Goal: Information Seeking & Learning: Learn about a topic

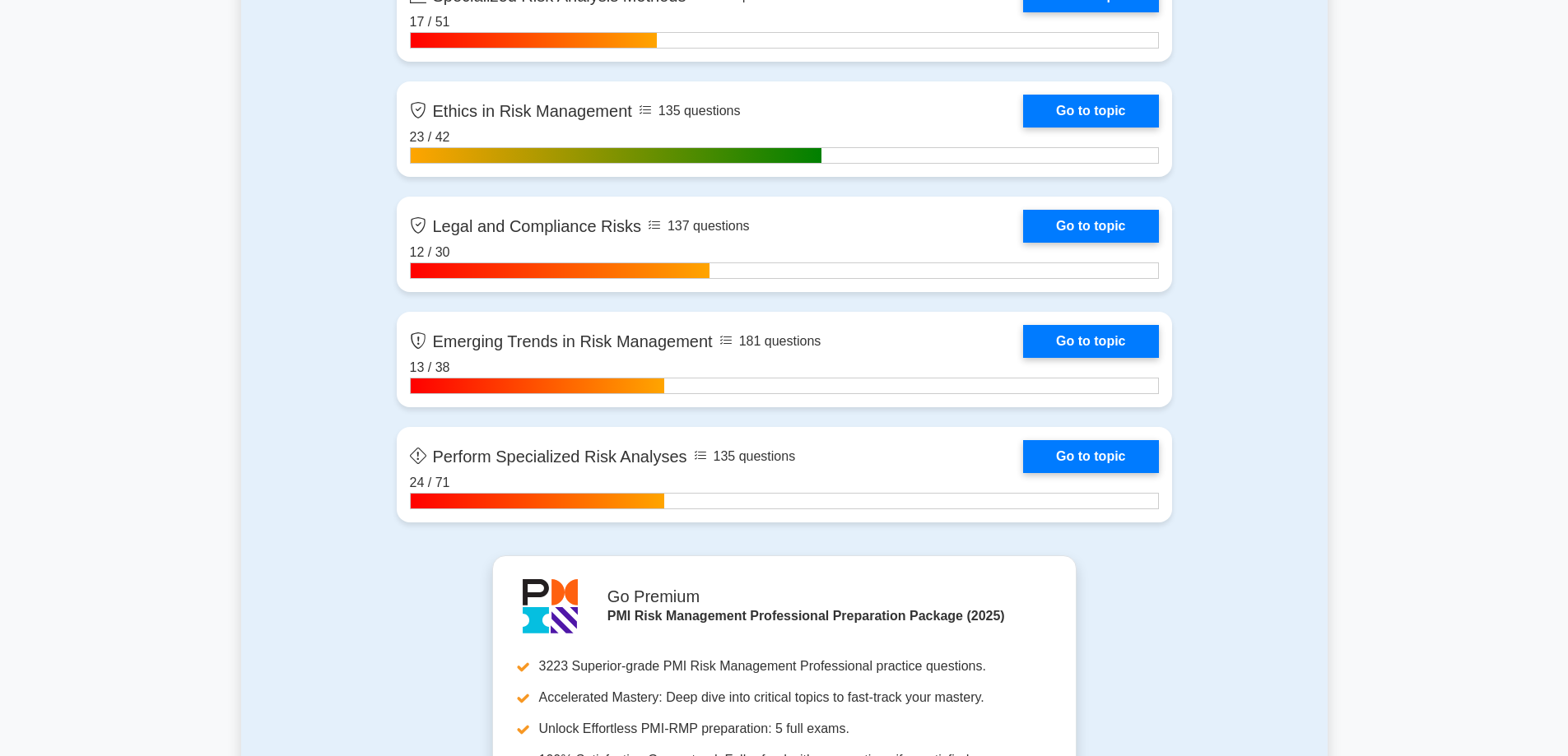
scroll to position [4033, 0]
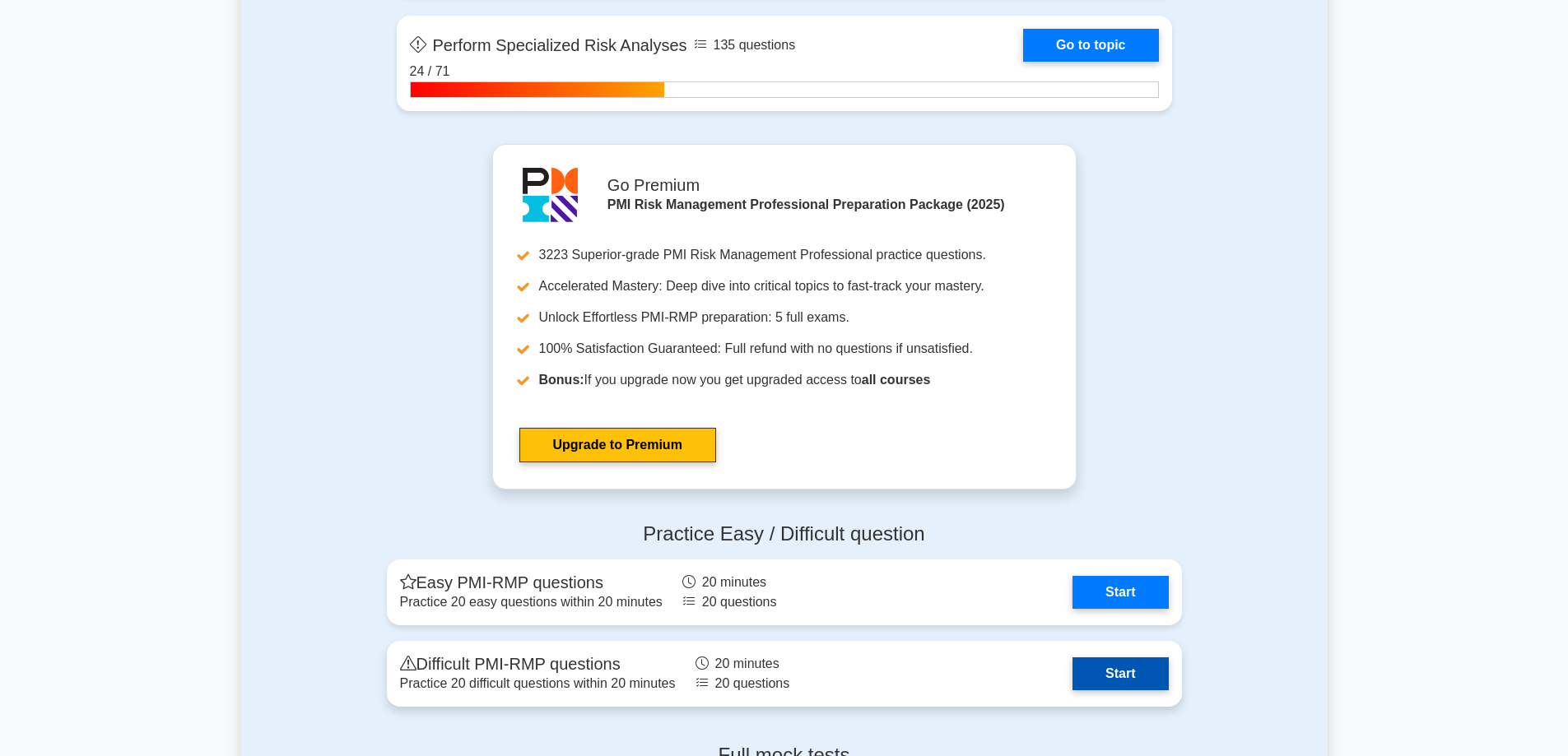
click at [1130, 672] on link "Start" at bounding box center [1120, 673] width 96 height 33
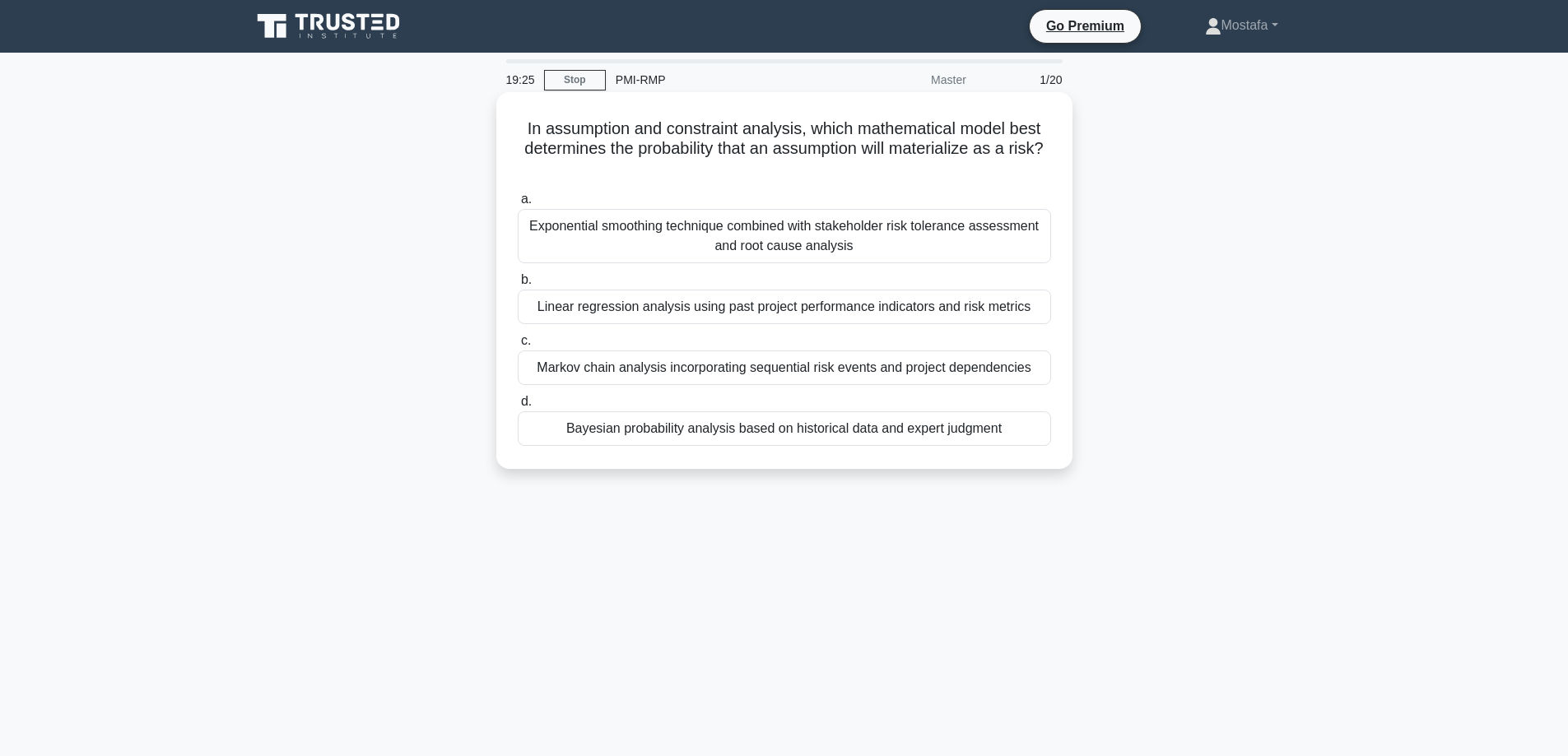
click at [1038, 427] on div "Bayesian probability analysis based on historical data and expert judgment" at bounding box center [784, 429] width 534 height 35
click at [518, 407] on input "d. Bayesian probability analysis based on historical data and expert judgment" at bounding box center [518, 401] width 0 height 10
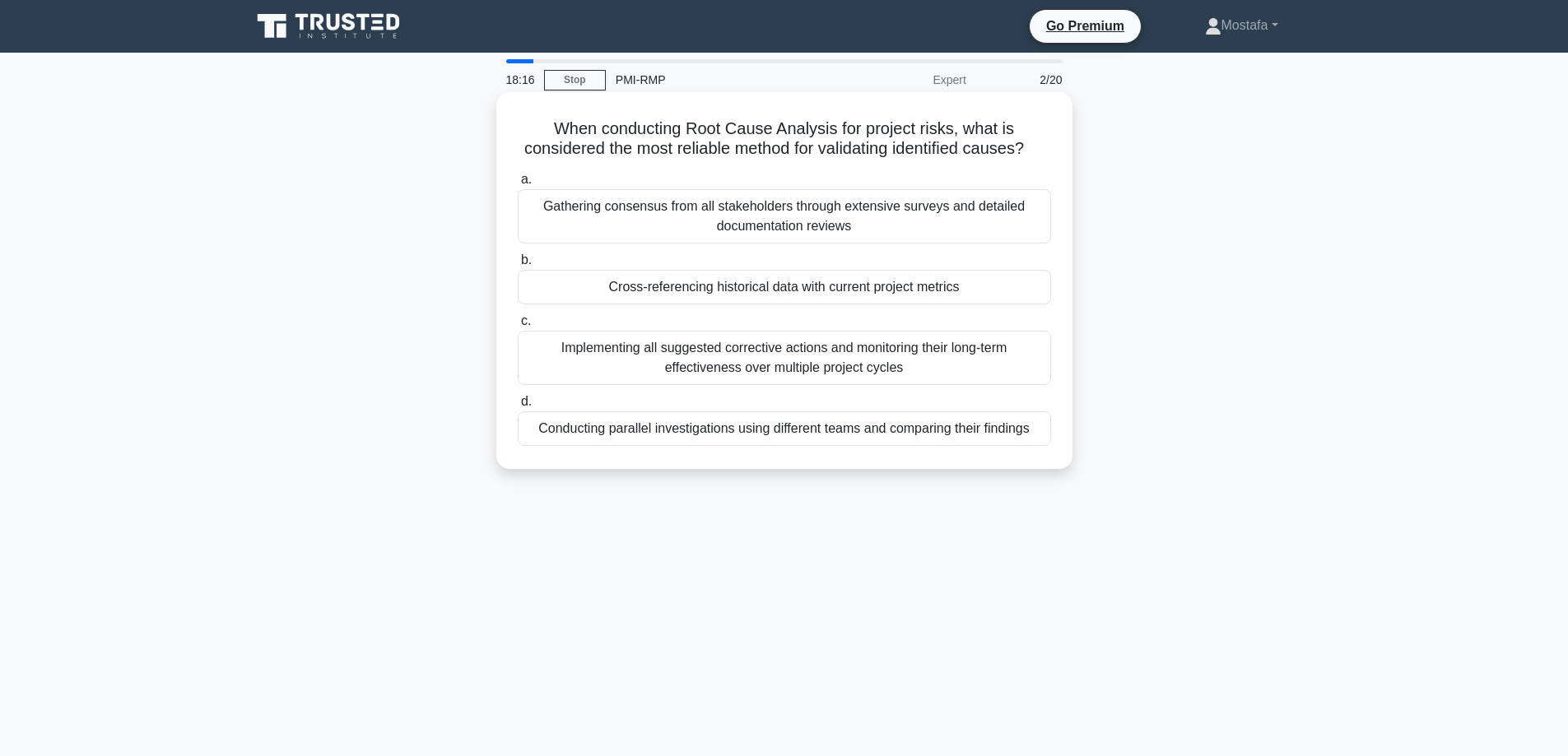
click at [1016, 305] on div "Cross-referencing historical data with current project metrics" at bounding box center [784, 287] width 534 height 35
click at [518, 265] on input "b. Cross-referencing historical data with current project metrics" at bounding box center [518, 260] width 0 height 10
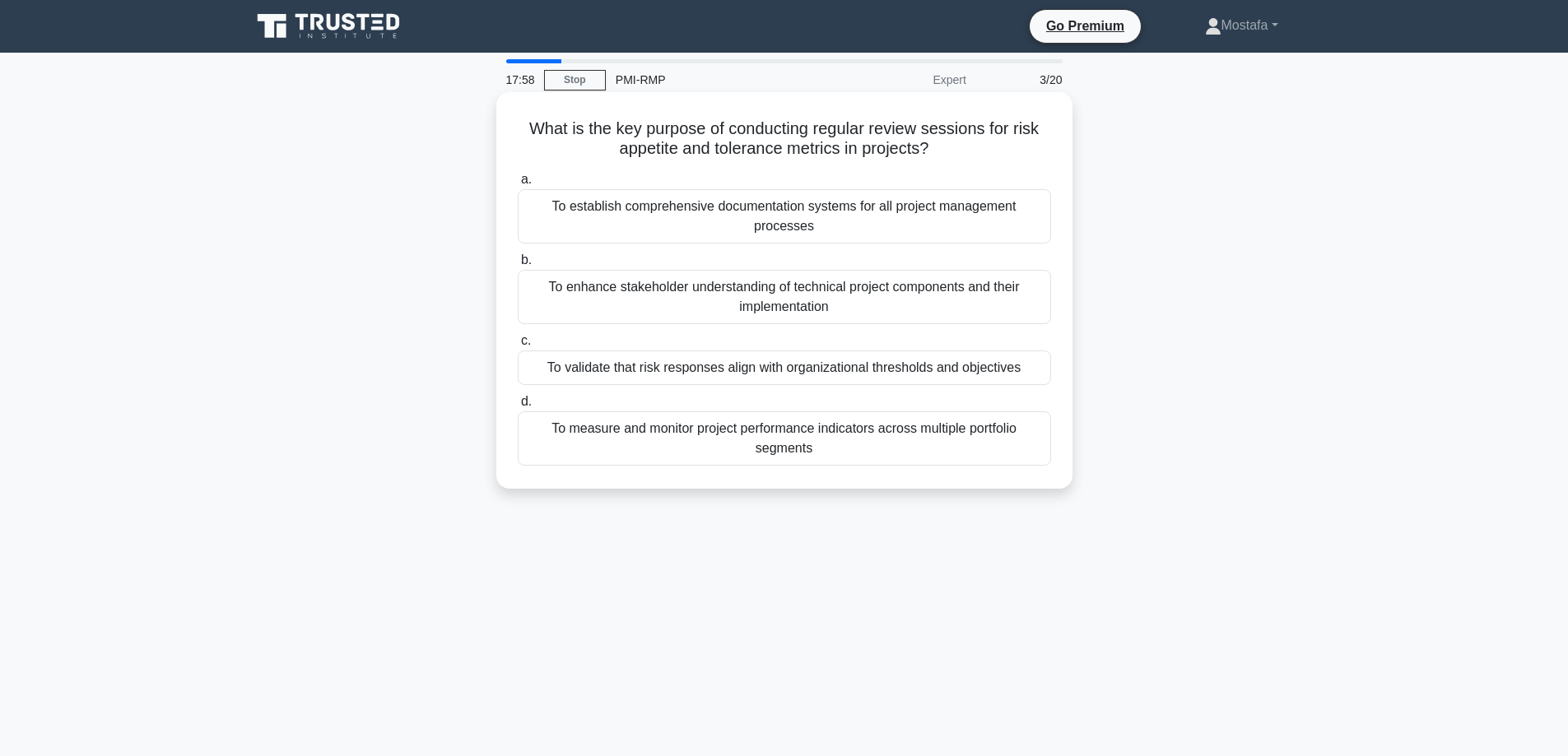
click at [1024, 367] on div "To validate that risk responses align with organizational thresholds and object…" at bounding box center [784, 368] width 534 height 35
click at [518, 346] on input "c. To validate that risk responses align with organizational thresholds and obj…" at bounding box center [518, 340] width 0 height 10
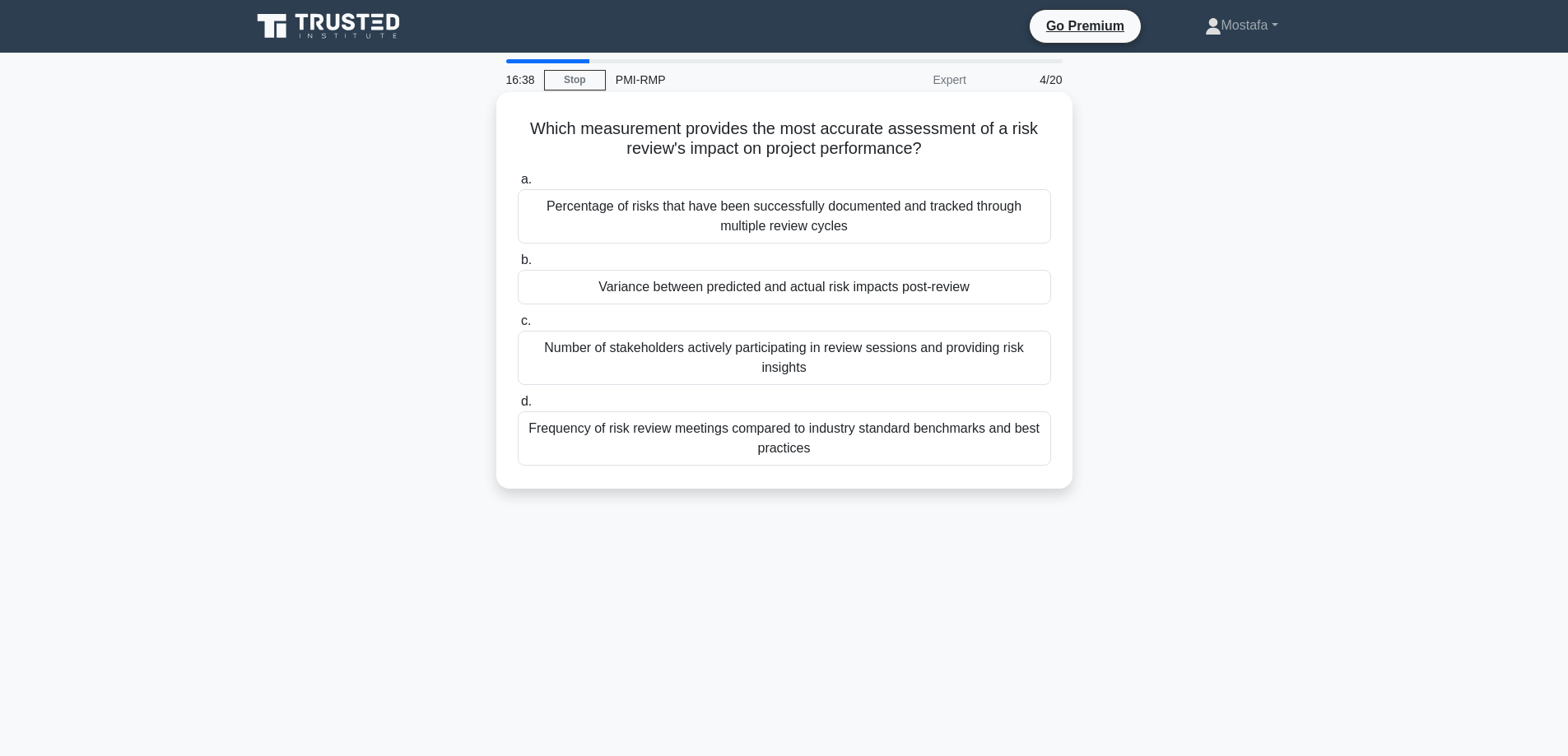
click at [1029, 284] on div "Variance between predicted and actual risk impacts post-review" at bounding box center [784, 287] width 534 height 35
click at [518, 265] on input "b. Variance between predicted and actual risk impacts post-review" at bounding box center [518, 260] width 0 height 10
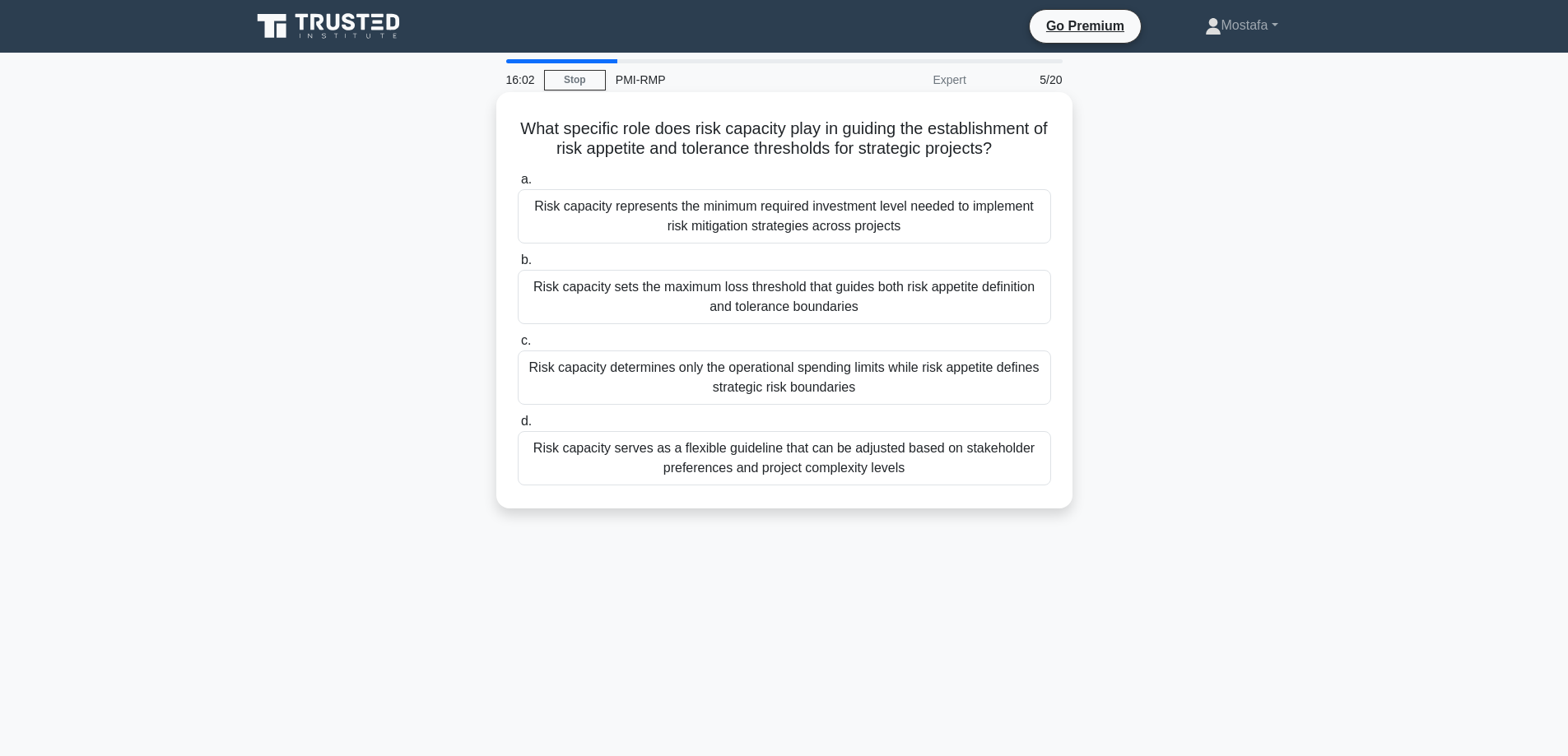
click at [1034, 303] on div "Risk capacity sets the maximum loss threshold that guides both risk appetite de…" at bounding box center [784, 297] width 534 height 54
click at [518, 265] on input "b. Risk capacity sets the maximum loss threshold that guides both risk appetite…" at bounding box center [518, 260] width 0 height 10
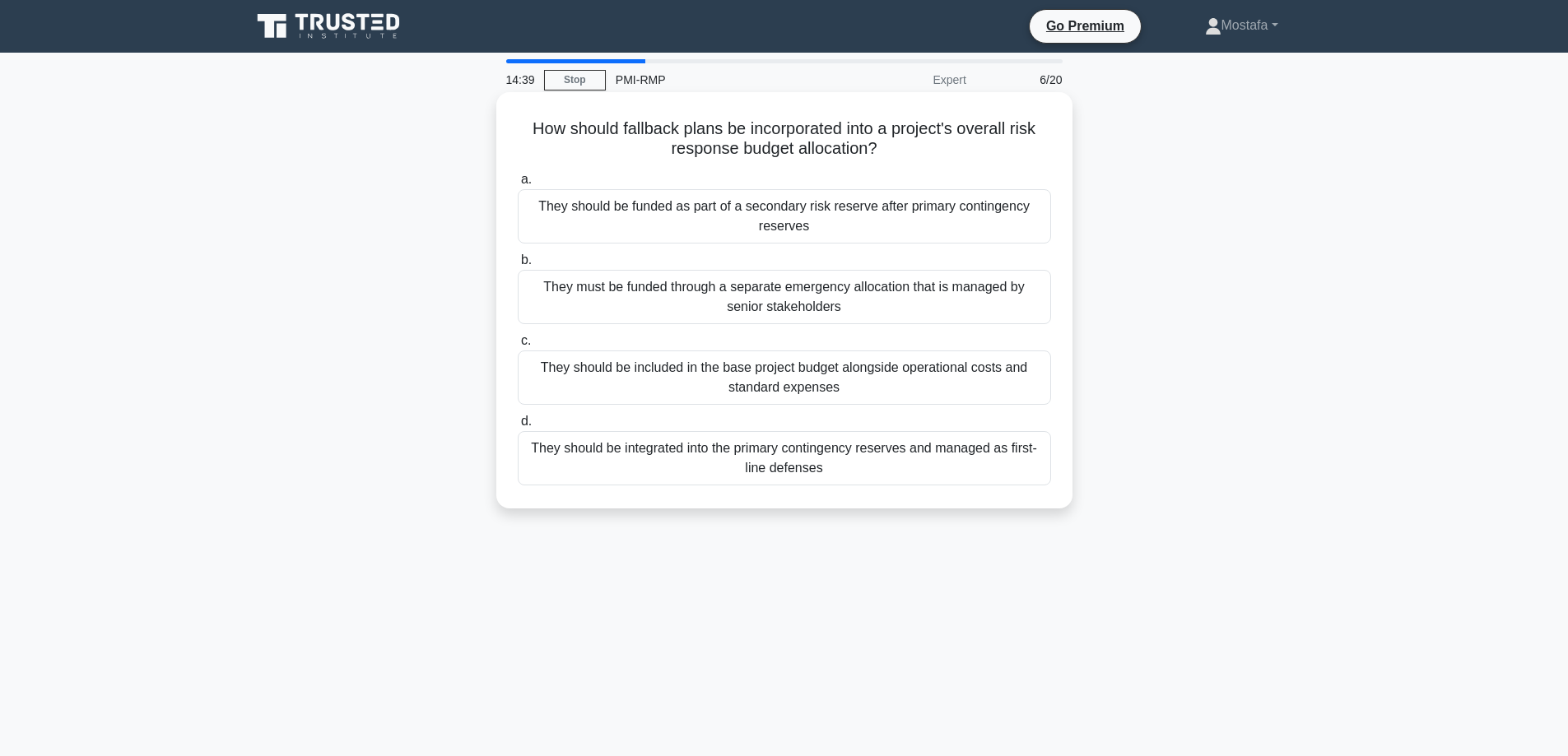
click at [1043, 219] on div "They should be funded as part of a secondary risk reserve after primary conting…" at bounding box center [784, 217] width 534 height 54
click at [518, 185] on input "a. They should be funded as part of a secondary risk reserve after primary cont…" at bounding box center [518, 179] width 0 height 10
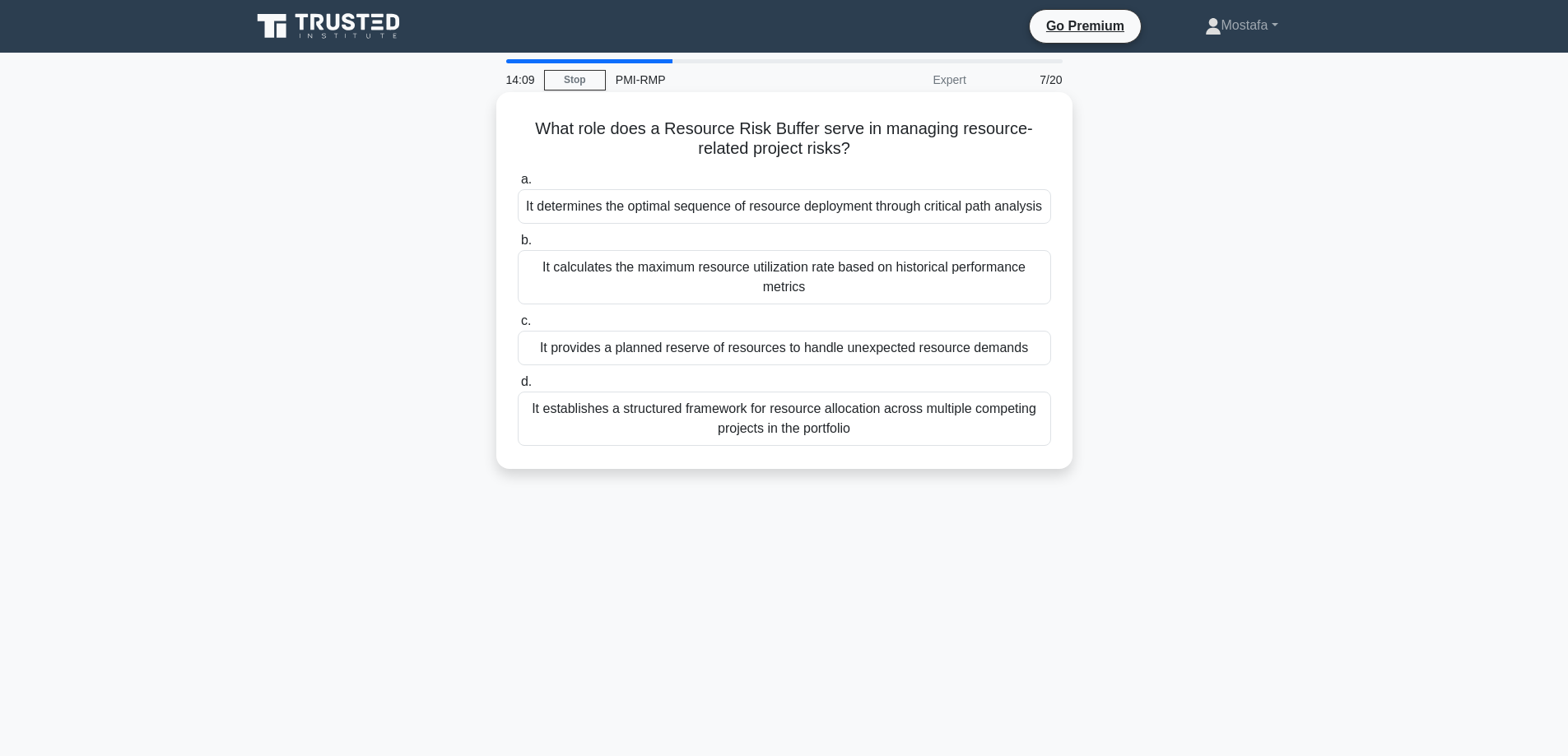
click at [1045, 355] on div "It provides a planned reserve of resources to handle unexpected resource demands" at bounding box center [784, 348] width 534 height 35
click at [518, 326] on input "c. It provides a planned reserve of resources to handle unexpected resource dem…" at bounding box center [518, 321] width 0 height 10
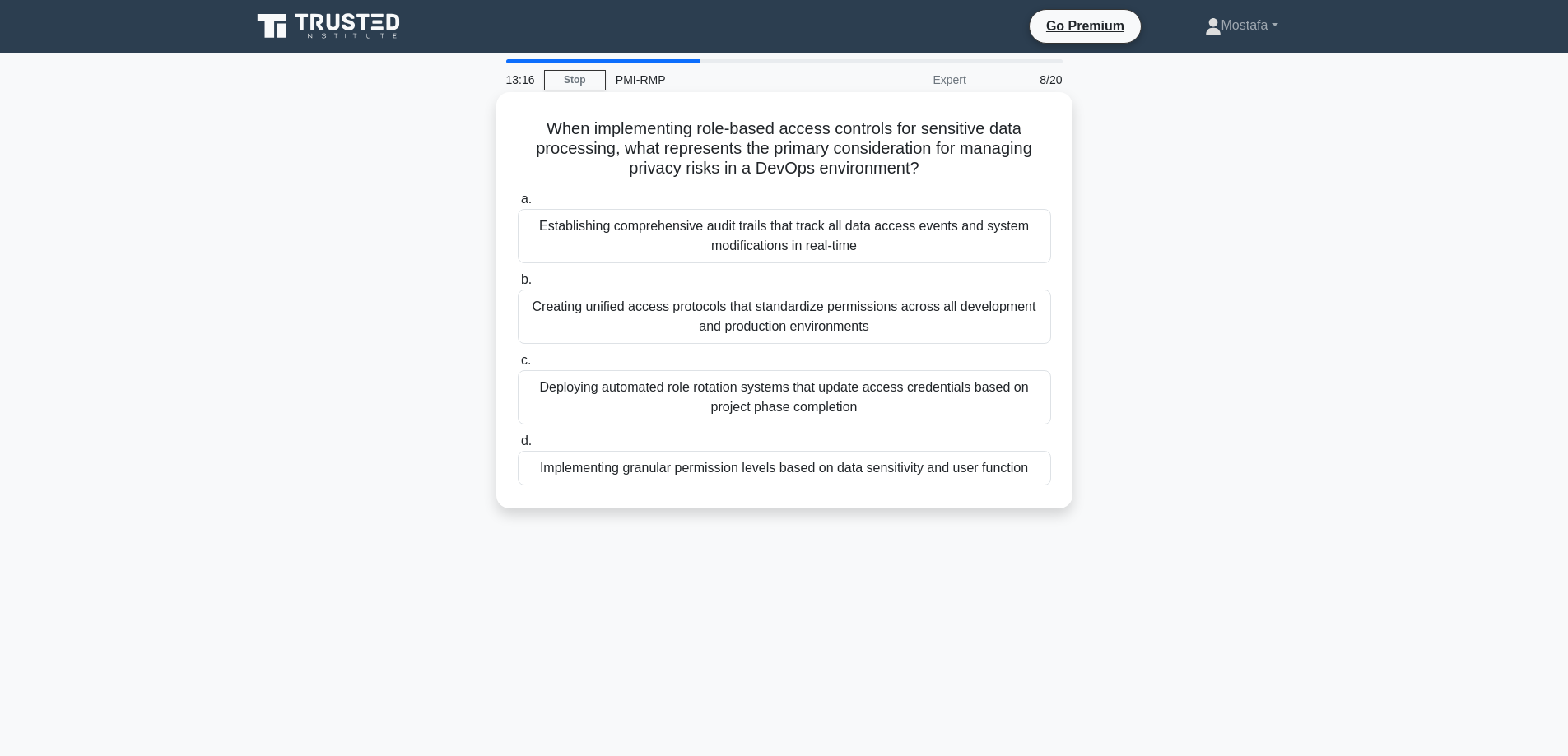
click at [982, 324] on div "Creating unified access protocols that standardize permissions across all devel…" at bounding box center [784, 317] width 534 height 54
click at [518, 285] on input "b. Creating unified access protocols that standardize permissions across all de…" at bounding box center [518, 280] width 0 height 10
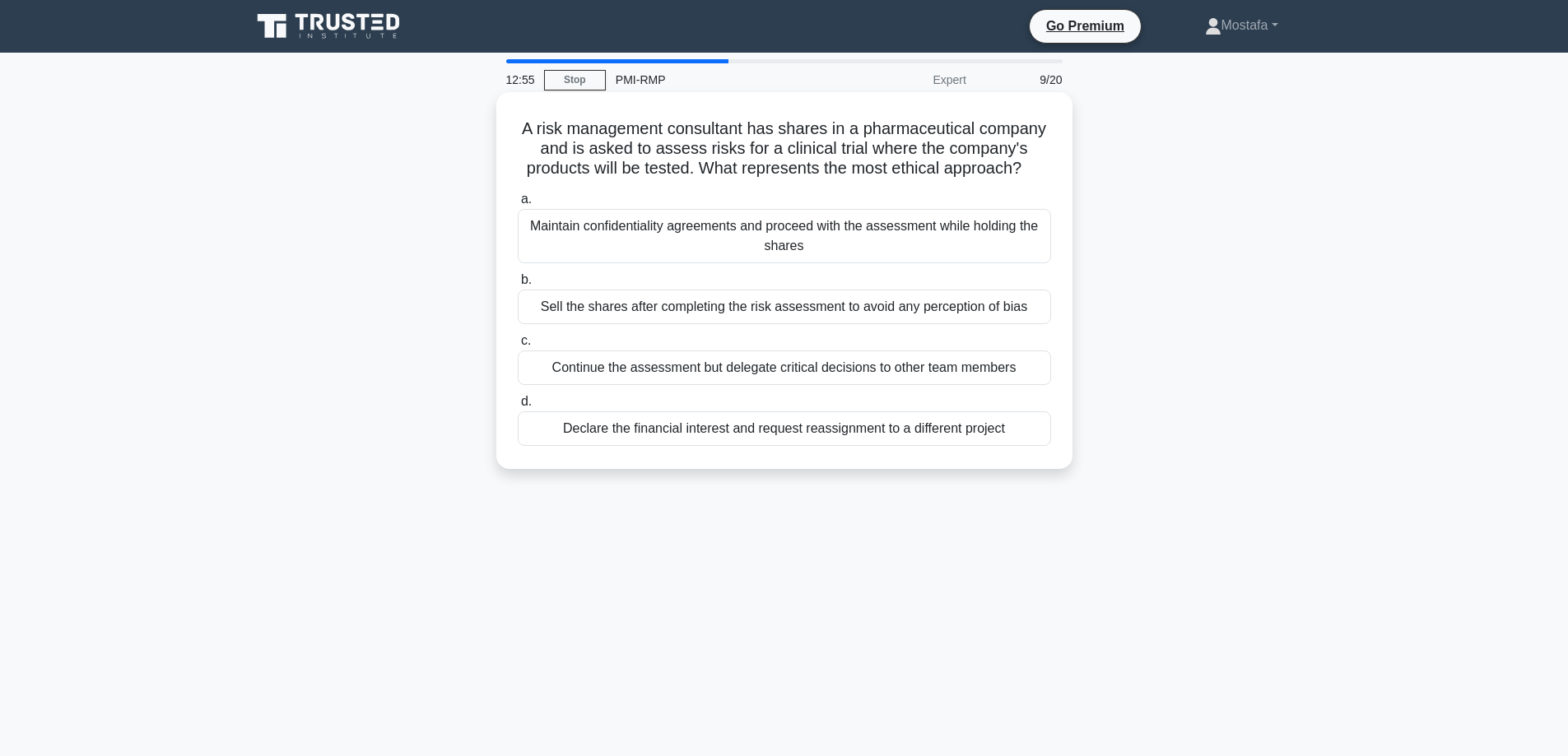
click at [1026, 431] on div "Declare the financial interest and request reassignment to a different project" at bounding box center [784, 429] width 534 height 35
click at [518, 407] on input "d. Declare the financial interest and request reassignment to a different proje…" at bounding box center [518, 401] width 0 height 10
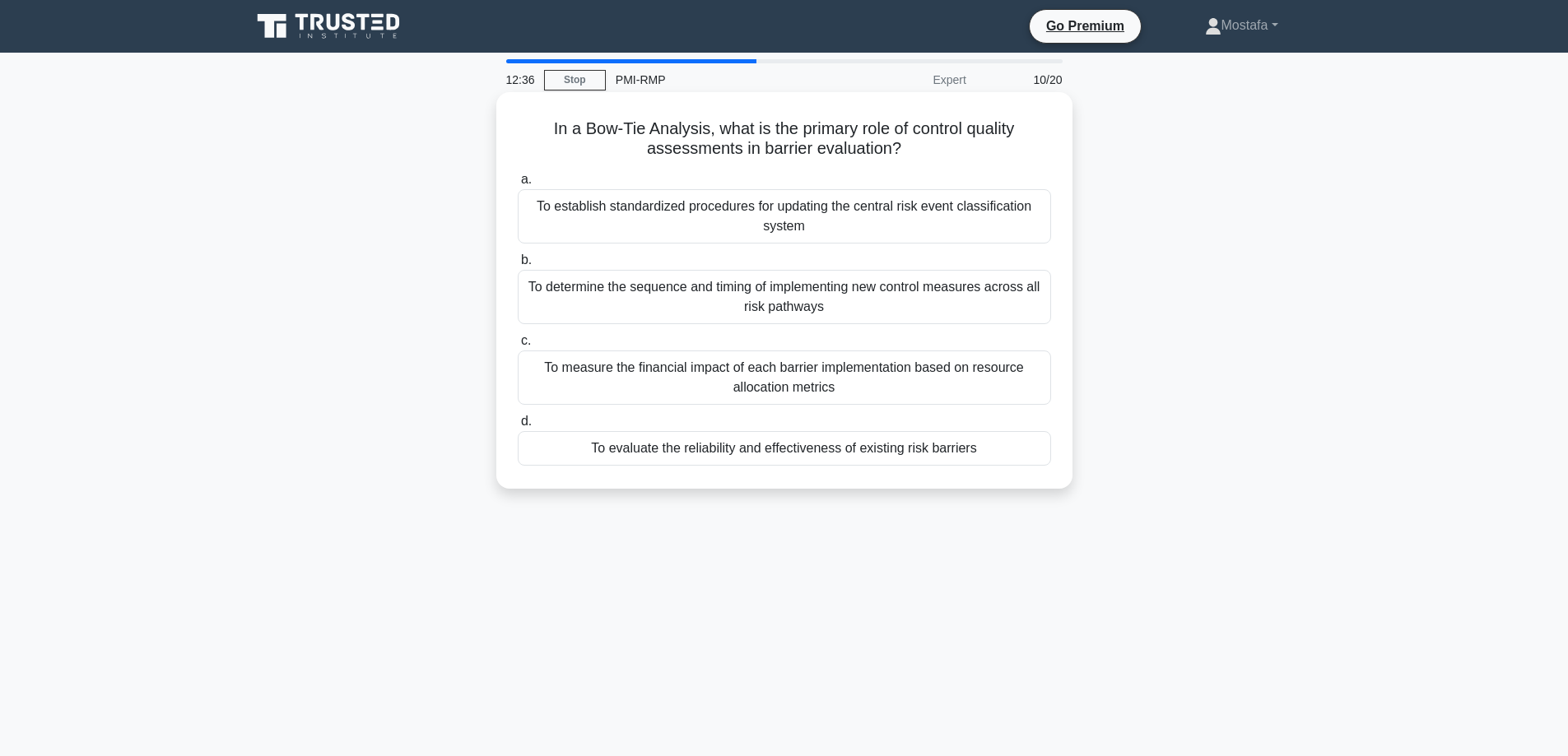
click at [1019, 305] on div "To determine the sequence and timing of implementing new control measures acros…" at bounding box center [784, 297] width 534 height 54
click at [518, 265] on input "b. To determine the sequence and timing of implementing new control measures ac…" at bounding box center [518, 260] width 0 height 10
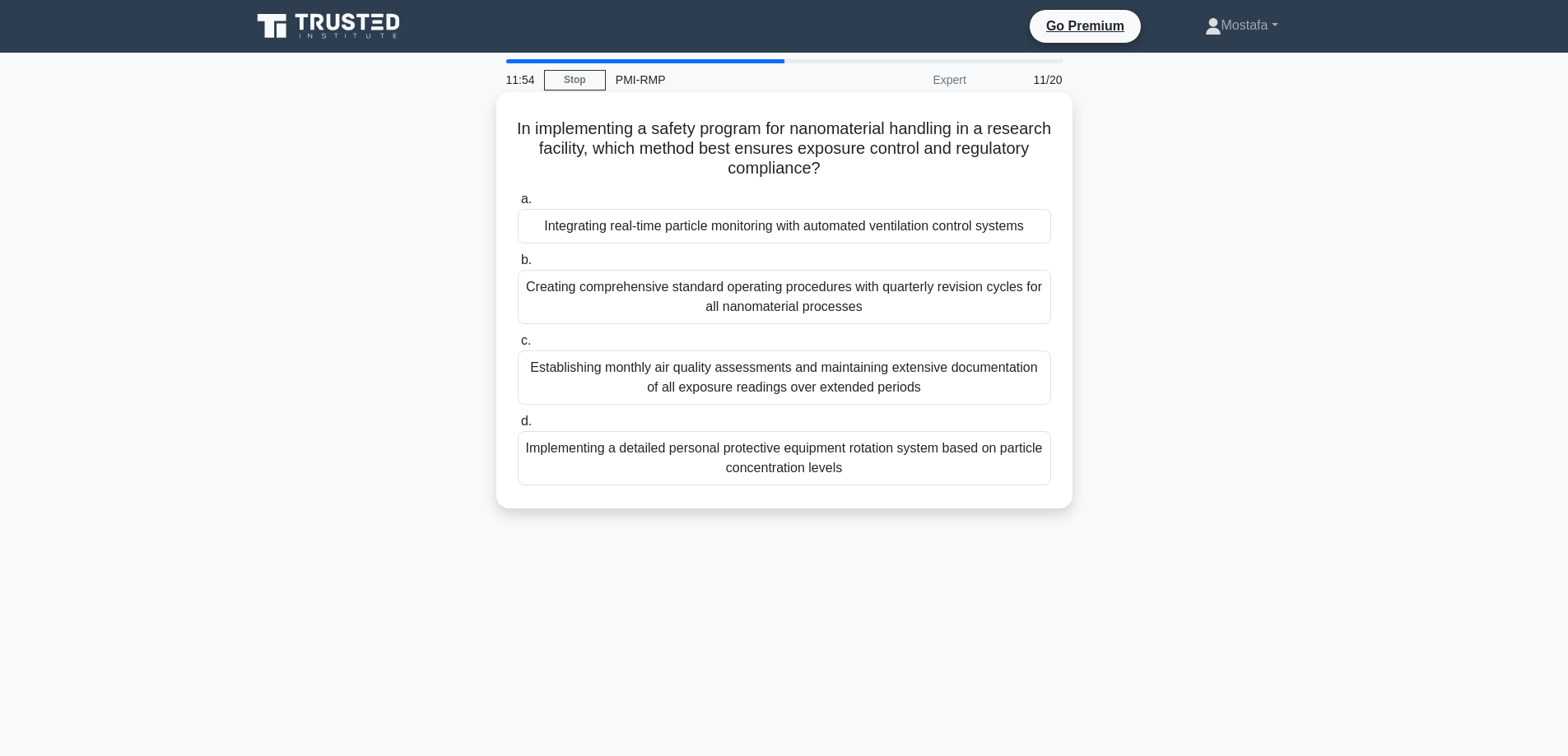
click at [1019, 224] on div "Integrating real-time particle monitoring with automated ventilation control sy…" at bounding box center [784, 226] width 534 height 35
click at [518, 204] on input "a. Integrating real-time particle monitoring with automated ventilation control…" at bounding box center [518, 199] width 0 height 10
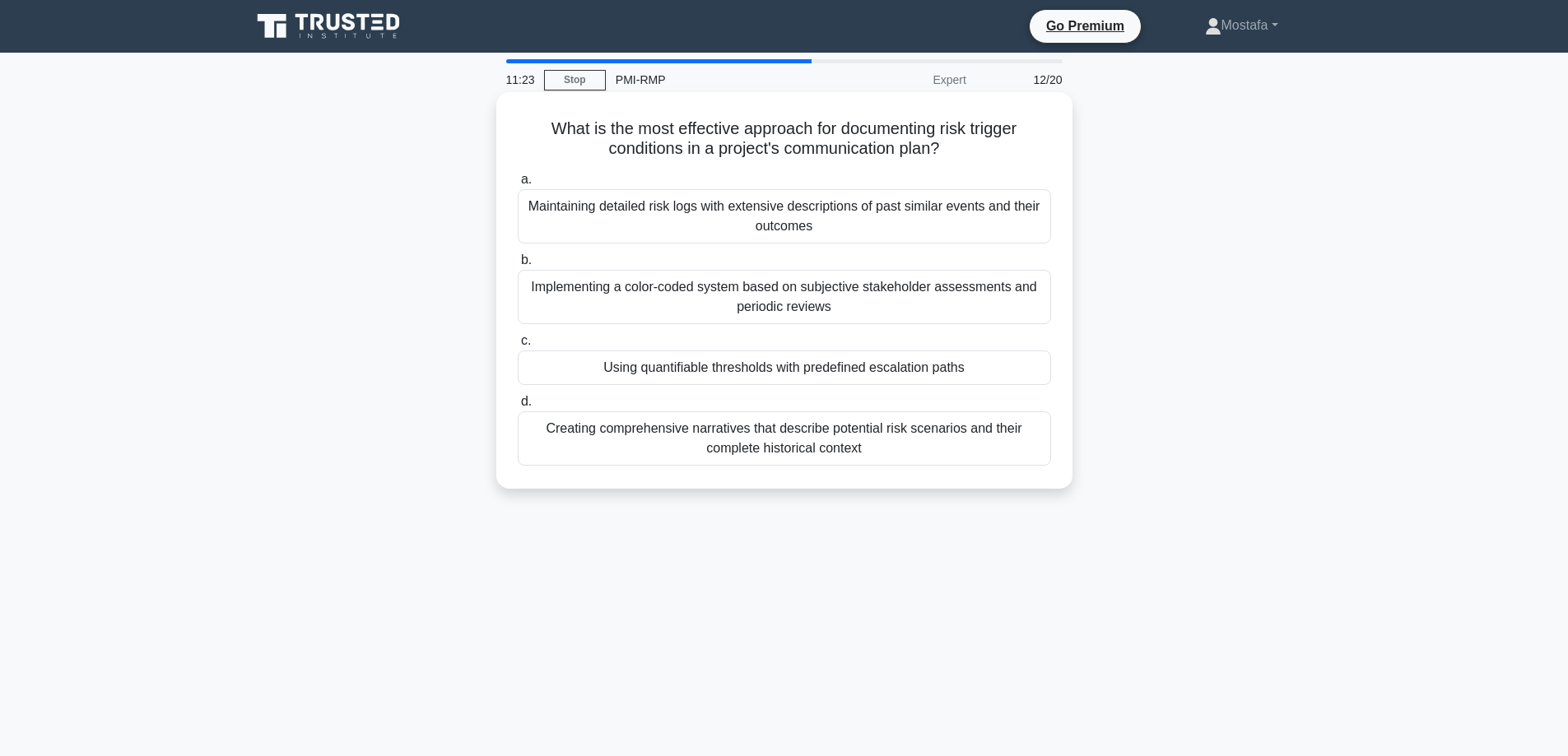
click at [1027, 306] on div "Implementing a color-coded system based on subjective stakeholder assessments a…" at bounding box center [784, 297] width 534 height 54
click at [518, 265] on input "b. Implementing a color-coded system based on subjective stakeholder assessment…" at bounding box center [518, 260] width 0 height 10
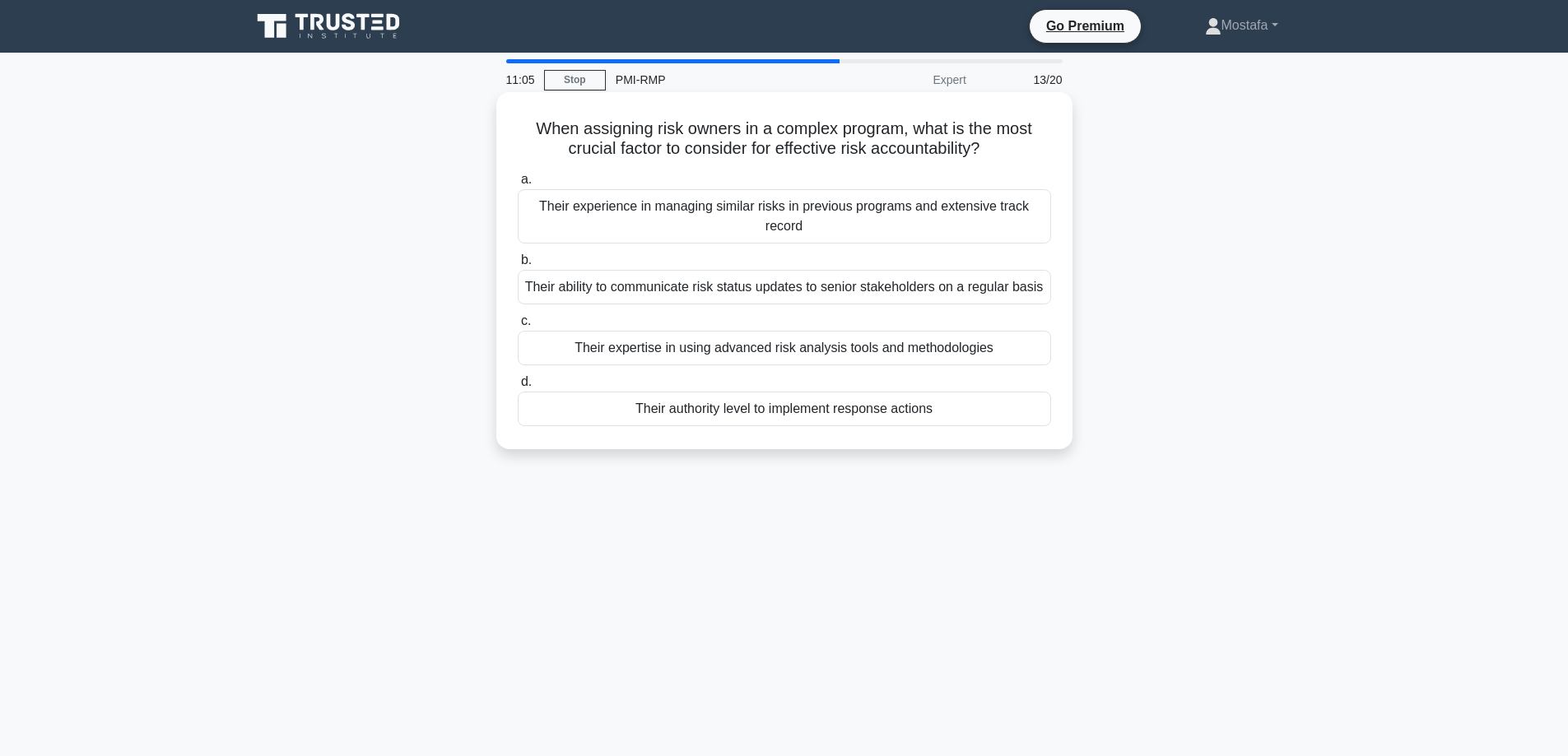
click at [1008, 414] on div "Their authority level to implement response actions" at bounding box center [784, 409] width 534 height 35
click at [518, 387] on input "d. Their authority level to implement response actions" at bounding box center [518, 382] width 0 height 10
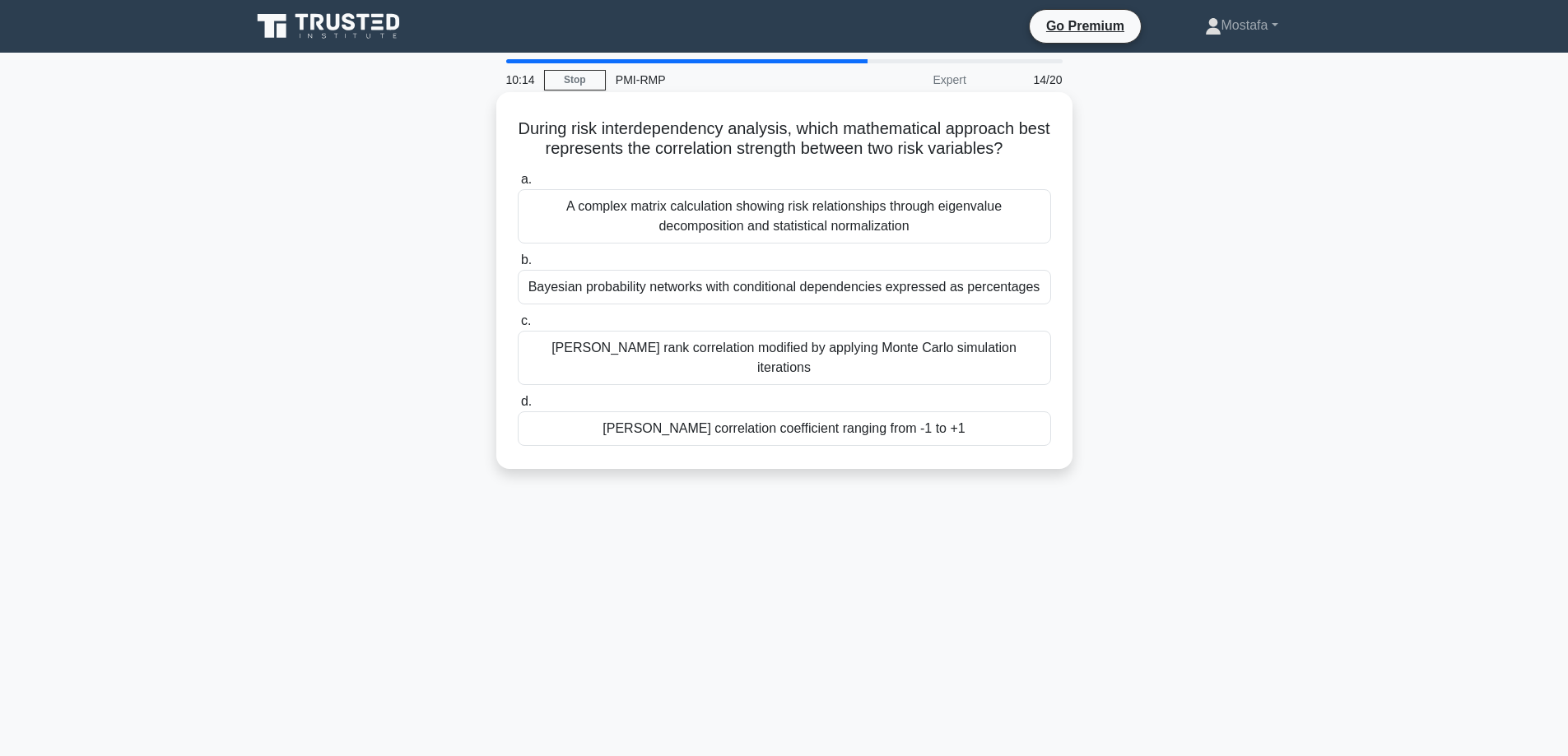
click at [1011, 285] on div "Bayesian probability networks with conditional dependencies expressed as percen…" at bounding box center [784, 287] width 534 height 35
click at [518, 265] on input "b. Bayesian probability networks with conditional dependencies expressed as per…" at bounding box center [518, 260] width 0 height 10
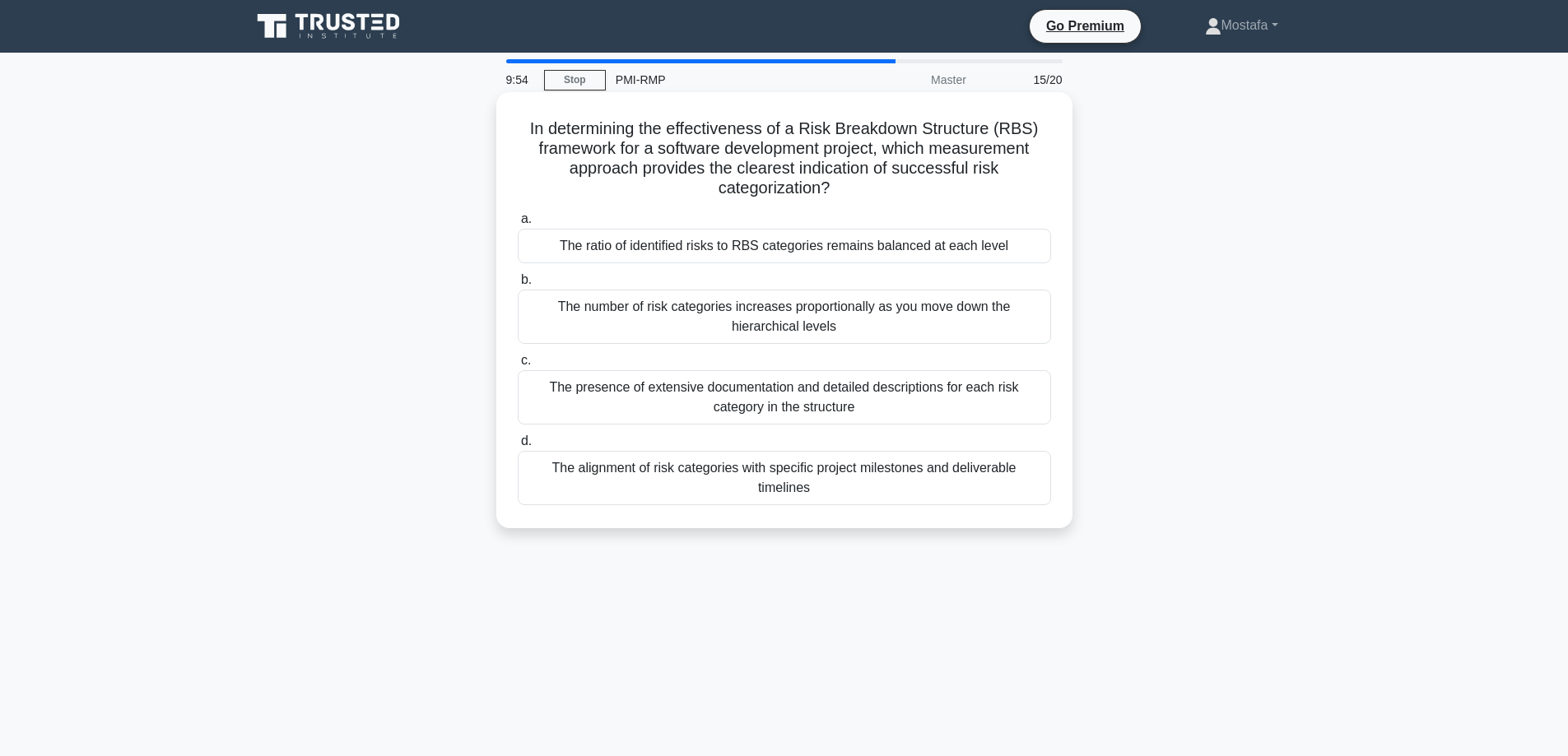
click at [1032, 489] on div "The alignment of risk categories with specific project milestones and deliverab…" at bounding box center [784, 478] width 534 height 54
click at [518, 446] on input "d. The alignment of risk categories with specific project milestones and delive…" at bounding box center [518, 441] width 0 height 10
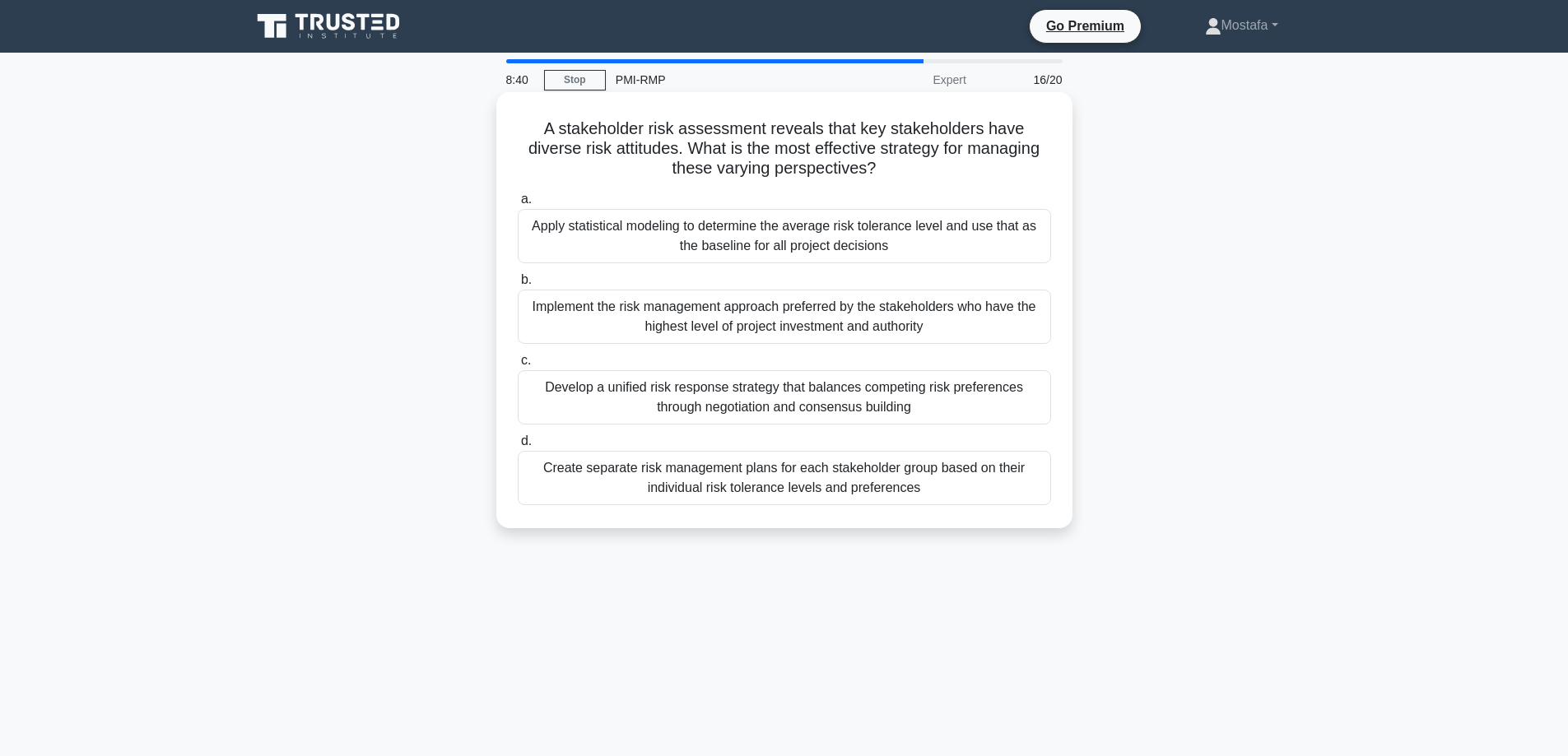
click at [1020, 247] on div "Apply statistical modeling to determine the average risk tolerance level and us…" at bounding box center [784, 236] width 534 height 54
click at [518, 204] on input "a. Apply statistical modeling to determine the average risk tolerance level and…" at bounding box center [518, 199] width 0 height 10
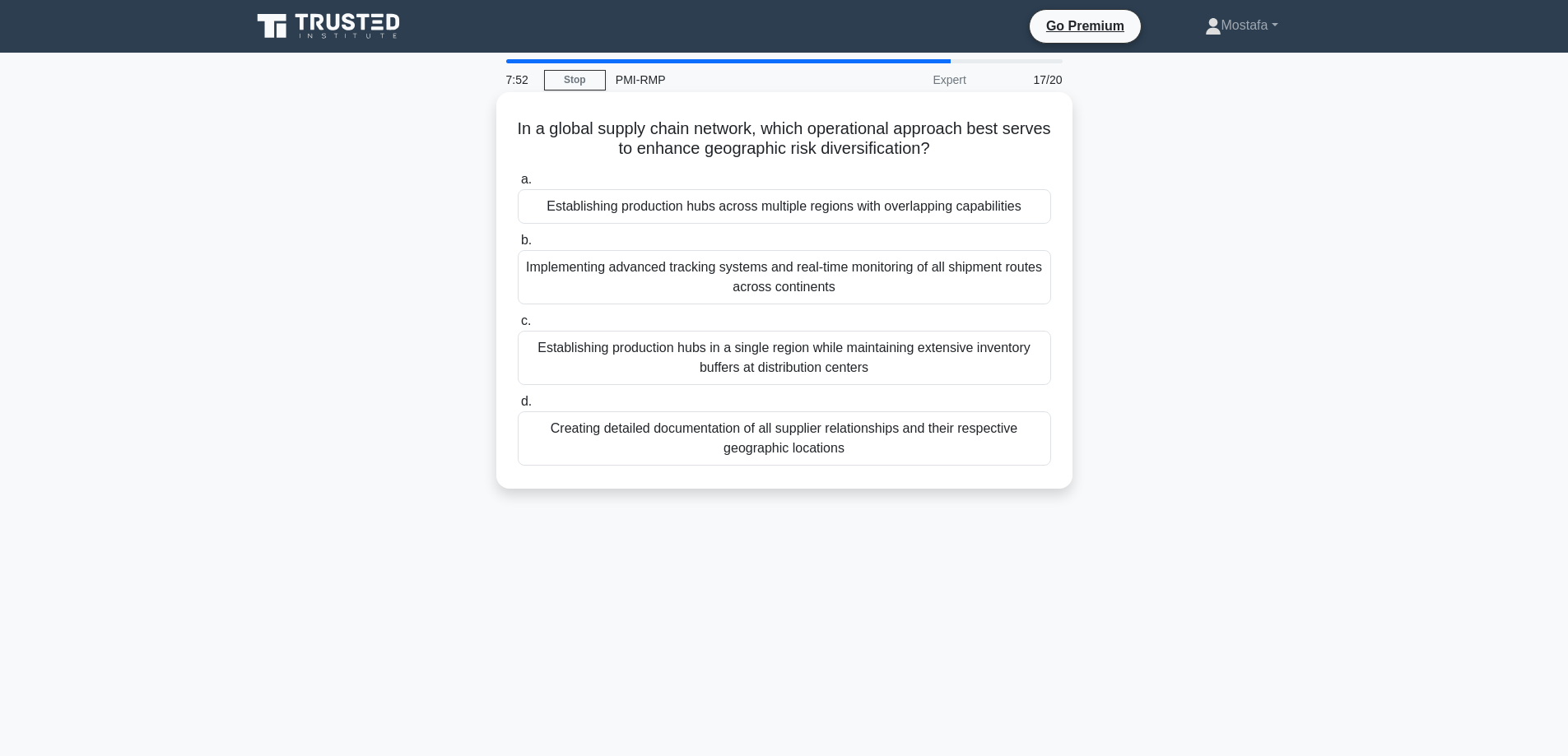
click at [1018, 284] on div "Implementing advanced tracking systems and real-time monitoring of all shipment…" at bounding box center [784, 278] width 534 height 54
click at [518, 246] on input "b. Implementing advanced tracking systems and real-time monitoring of all shipm…" at bounding box center [518, 240] width 0 height 10
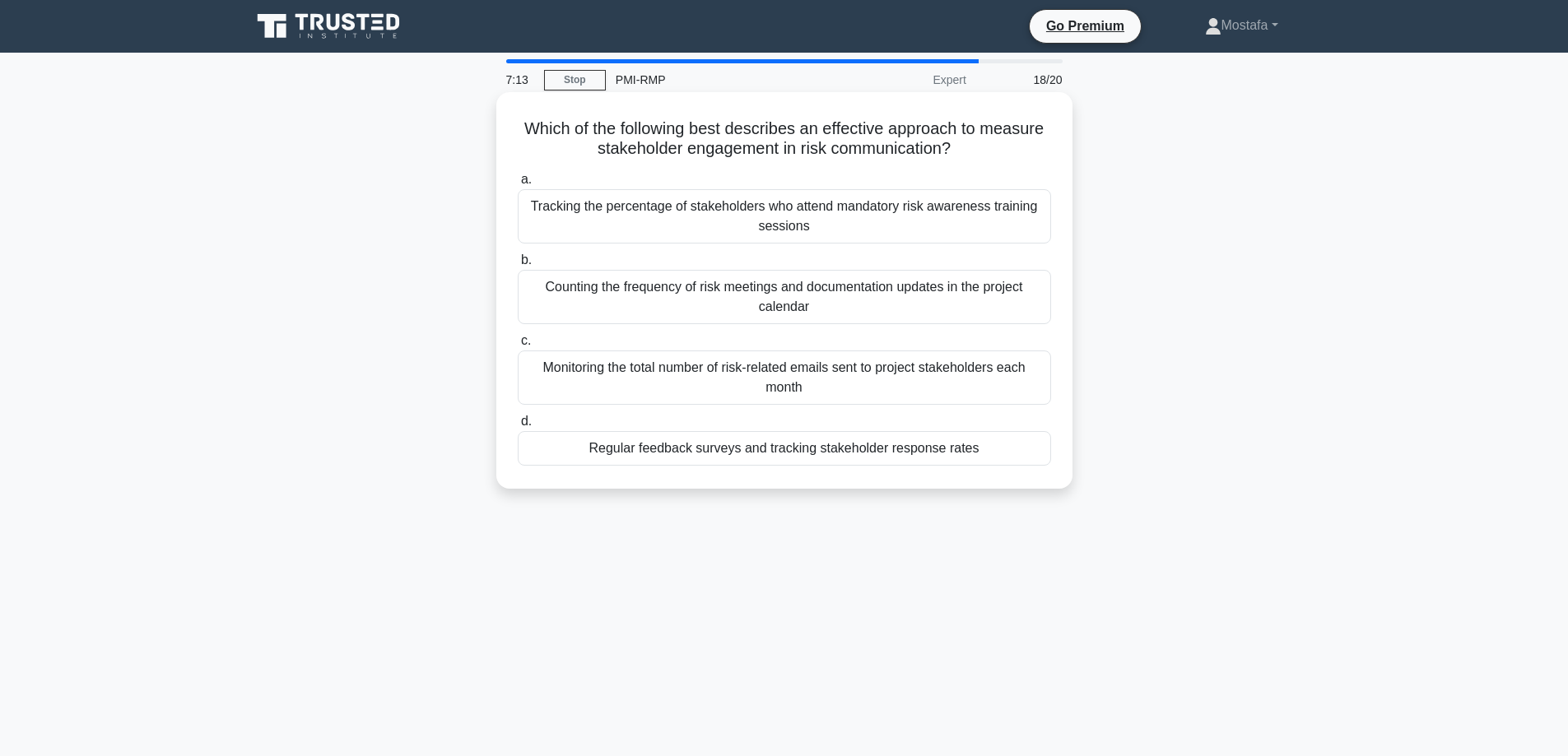
click at [1018, 453] on div "Regular feedback surveys and tracking stakeholder response rates" at bounding box center [784, 448] width 534 height 35
click at [518, 427] on input "d. Regular feedback surveys and tracking stakeholder response rates" at bounding box center [518, 421] width 0 height 10
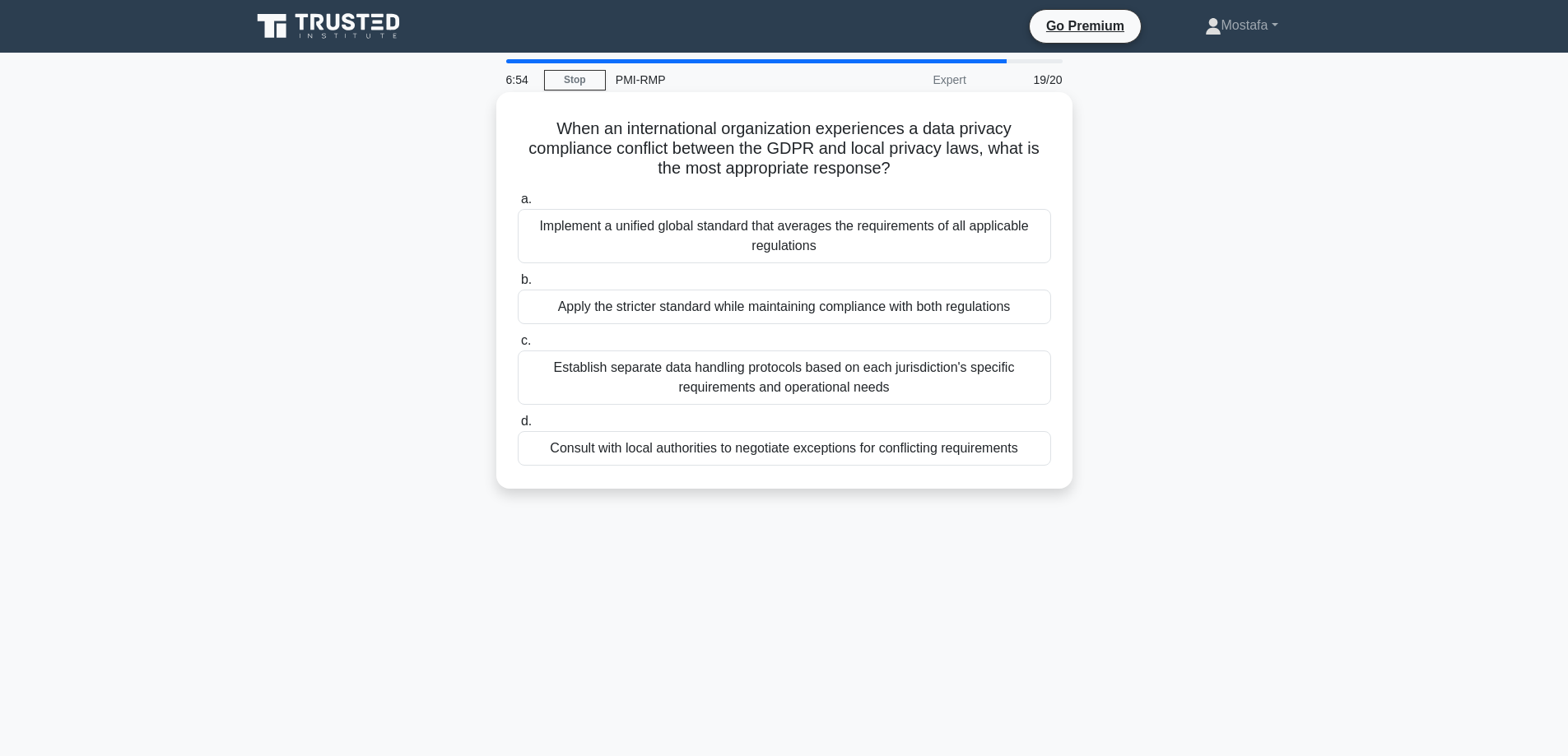
click at [1033, 456] on div "Consult with local authorities to negotiate exceptions for conflicting requirem…" at bounding box center [784, 448] width 534 height 35
click at [518, 427] on input "d. Consult with local authorities to negotiate exceptions for conflicting requi…" at bounding box center [518, 421] width 0 height 10
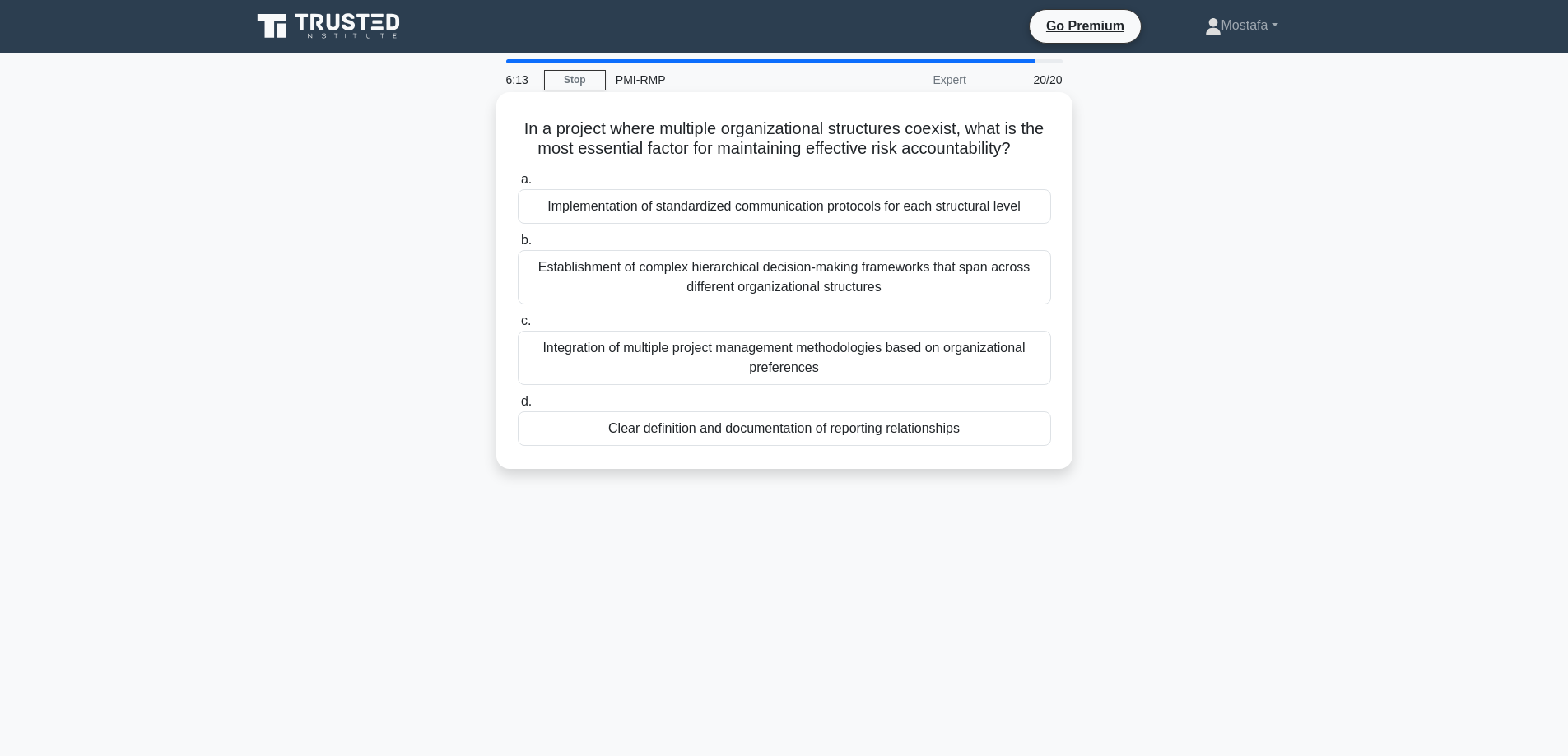
click at [1036, 224] on div "Implementation of standardized communication protocols for each structural level" at bounding box center [784, 206] width 534 height 35
click at [518, 185] on input "a. Implementation of standardized communication protocols for each structural l…" at bounding box center [518, 179] width 0 height 10
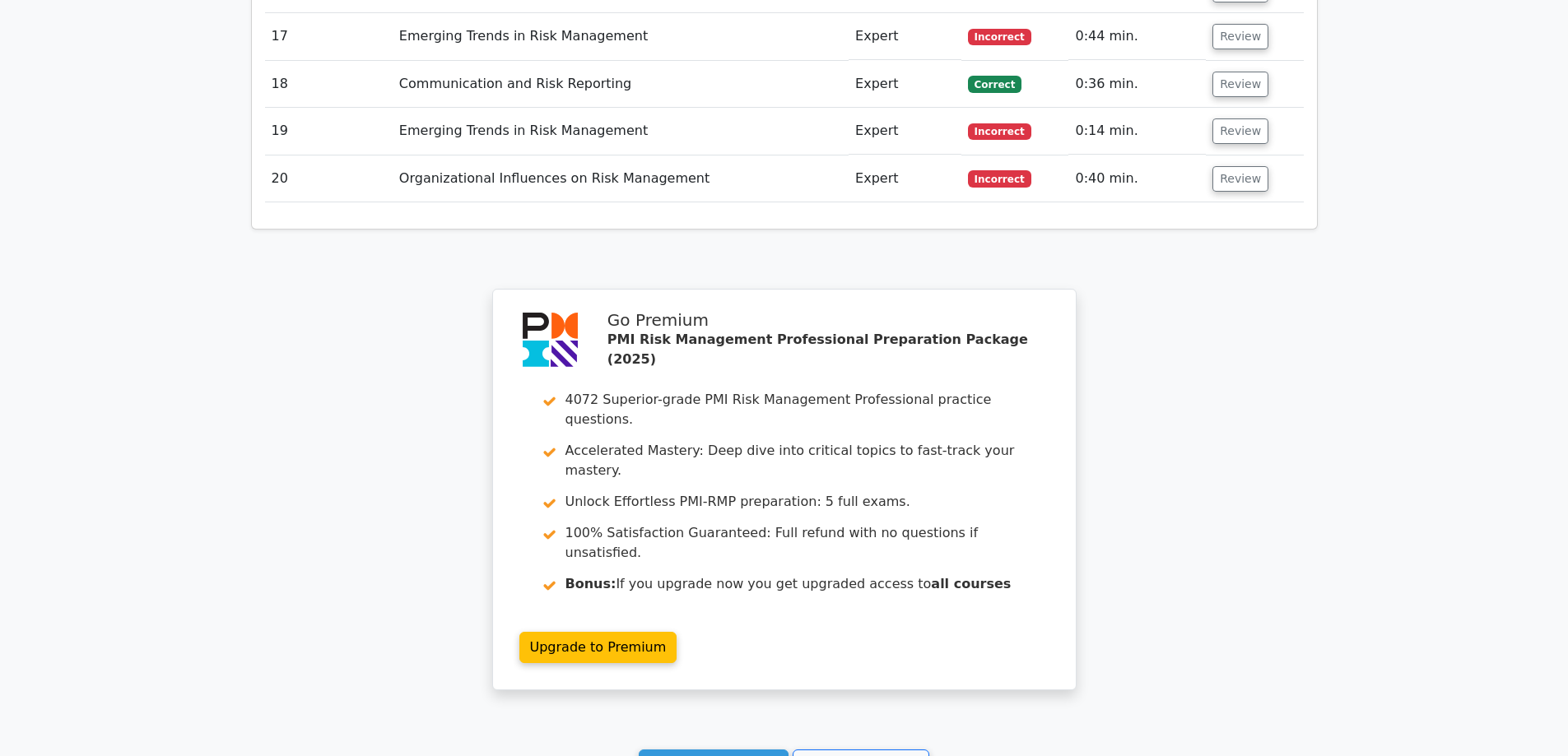
scroll to position [3457, 0]
